Goal: Task Accomplishment & Management: Complete application form

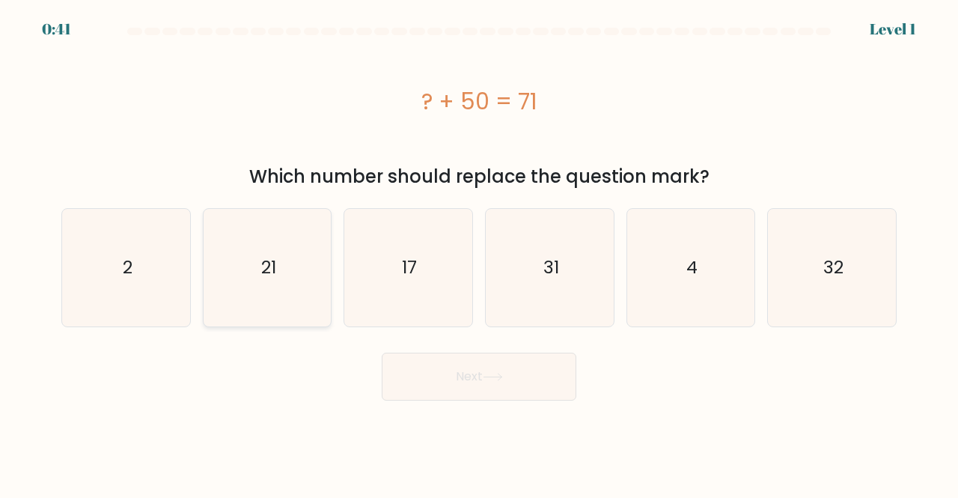
click at [268, 299] on icon "21" at bounding box center [267, 267] width 117 height 117
click at [479, 253] on input "b. 21" at bounding box center [479, 251] width 1 height 4
radio input "true"
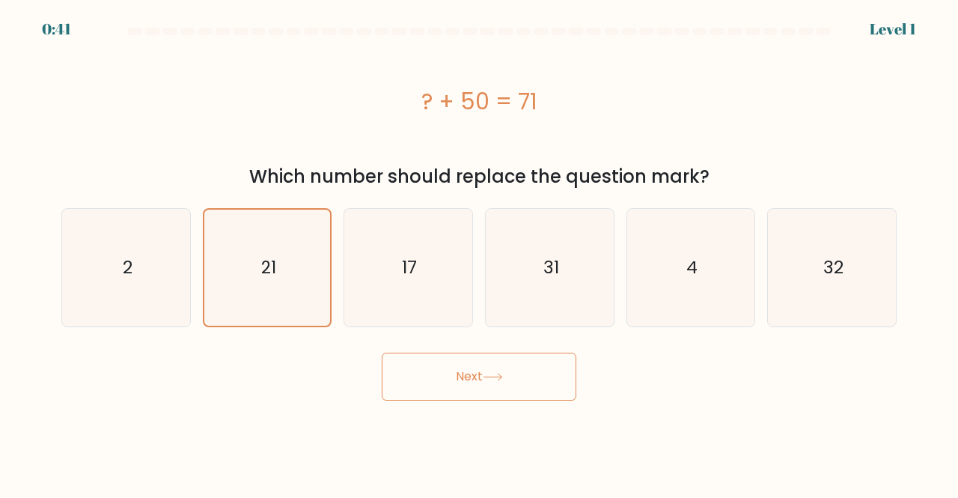
click at [526, 397] on button "Next" at bounding box center [479, 376] width 195 height 48
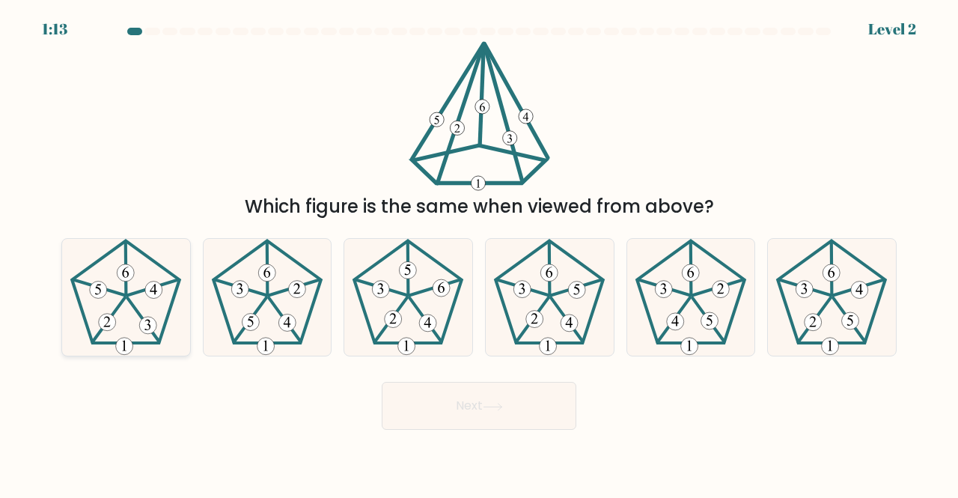
click at [152, 321] on 393 at bounding box center [148, 324] width 17 height 17
click at [479, 253] on input "a." at bounding box center [479, 251] width 1 height 4
radio input "true"
click at [516, 444] on body "1:12 Level 2" at bounding box center [479, 249] width 958 height 498
click at [486, 402] on icon at bounding box center [493, 406] width 20 height 8
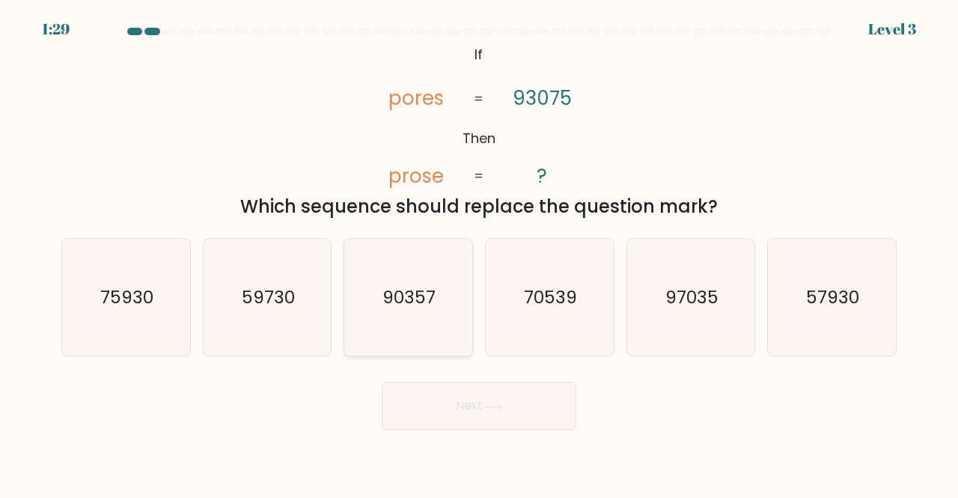
click at [434, 316] on icon "90357" at bounding box center [407, 297] width 117 height 117
click at [479, 253] on input "c. 90357" at bounding box center [479, 251] width 1 height 4
radio input "true"
click at [489, 414] on button "Next" at bounding box center [479, 406] width 195 height 48
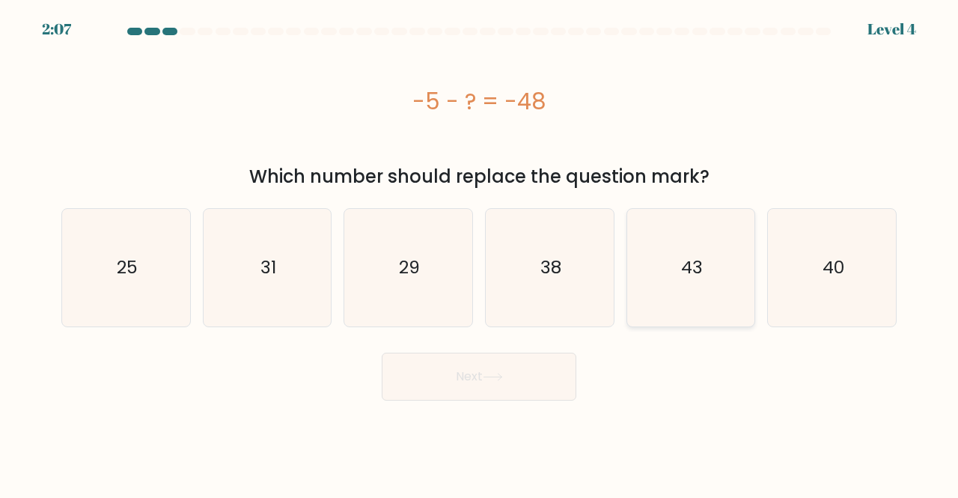
click at [647, 248] on icon "43" at bounding box center [690, 267] width 117 height 117
click at [480, 249] on input "e. 43" at bounding box center [479, 251] width 1 height 4
radio input "true"
click at [495, 381] on button "Next" at bounding box center [479, 376] width 195 height 48
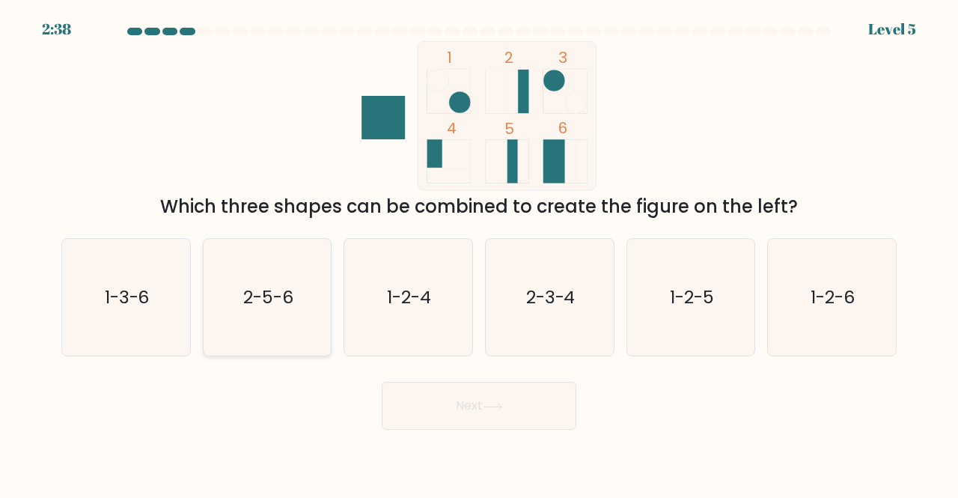
click at [215, 303] on icon "2-5-6" at bounding box center [267, 297] width 117 height 117
click at [479, 253] on input "b. 2-5-6" at bounding box center [479, 251] width 1 height 4
radio input "true"
click at [542, 409] on button "Next" at bounding box center [479, 406] width 195 height 48
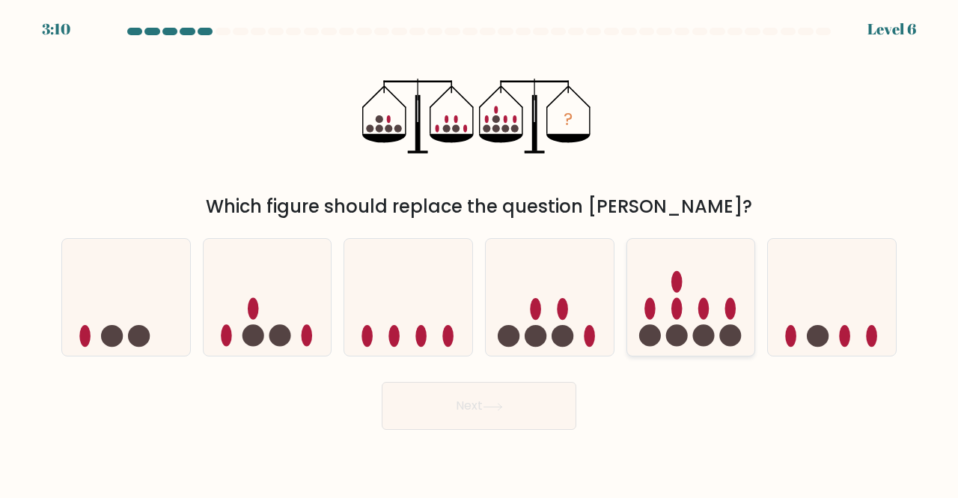
click at [704, 280] on icon at bounding box center [691, 296] width 128 height 105
click at [480, 253] on input "e." at bounding box center [479, 251] width 1 height 4
radio input "true"
click at [489, 408] on icon at bounding box center [493, 406] width 20 height 8
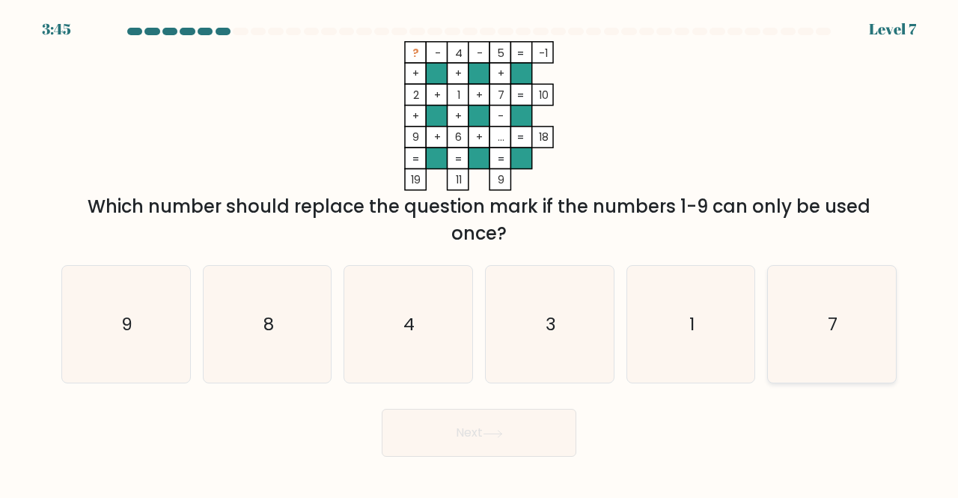
click at [815, 324] on icon "7" at bounding box center [831, 324] width 117 height 117
click at [480, 253] on input "f. 7" at bounding box center [479, 251] width 1 height 4
radio input "true"
click at [498, 430] on icon at bounding box center [493, 433] width 20 height 8
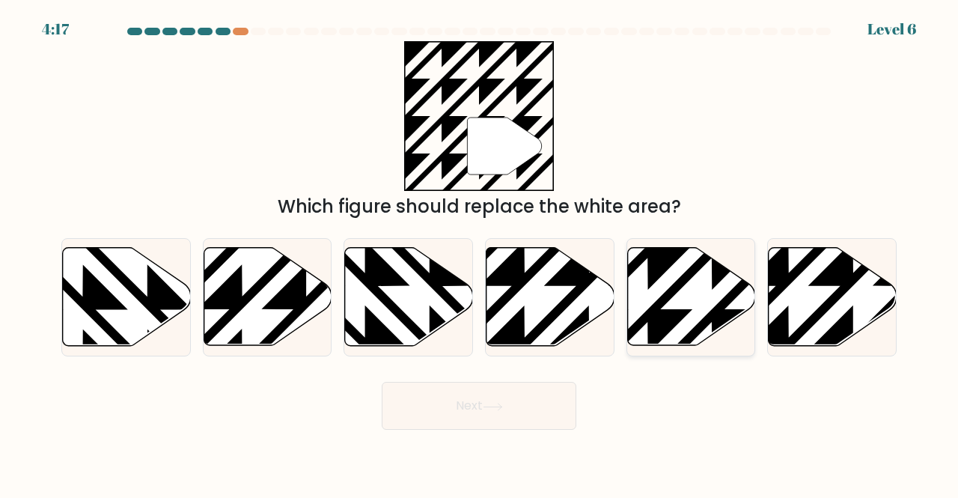
click at [711, 310] on icon at bounding box center [646, 245] width 257 height 257
click at [480, 253] on input "e." at bounding box center [479, 251] width 1 height 4
radio input "true"
click at [523, 405] on button "Next" at bounding box center [479, 406] width 195 height 48
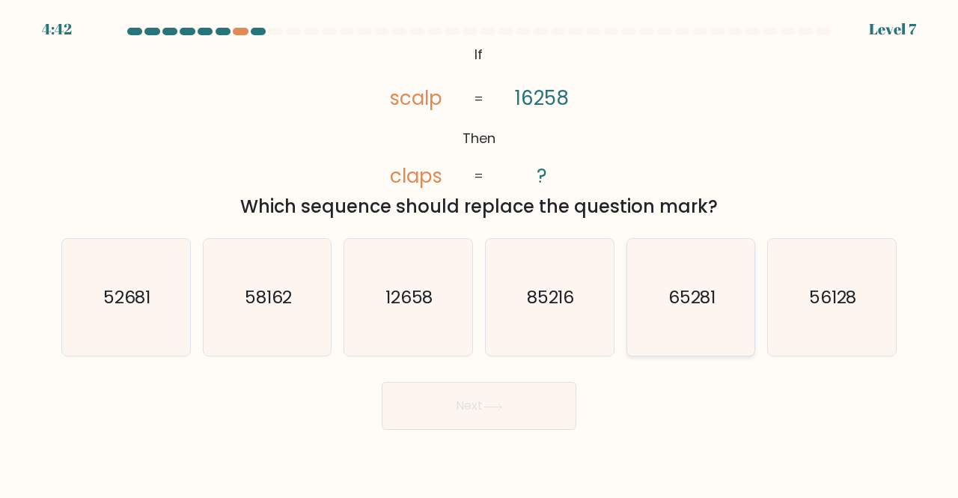
click at [684, 296] on text "65281" at bounding box center [692, 296] width 48 height 25
click at [480, 253] on input "e. 65281" at bounding box center [479, 251] width 1 height 4
radio input "true"
click at [483, 399] on button "Next" at bounding box center [479, 406] width 195 height 48
